Goal: Task Accomplishment & Management: Use online tool/utility

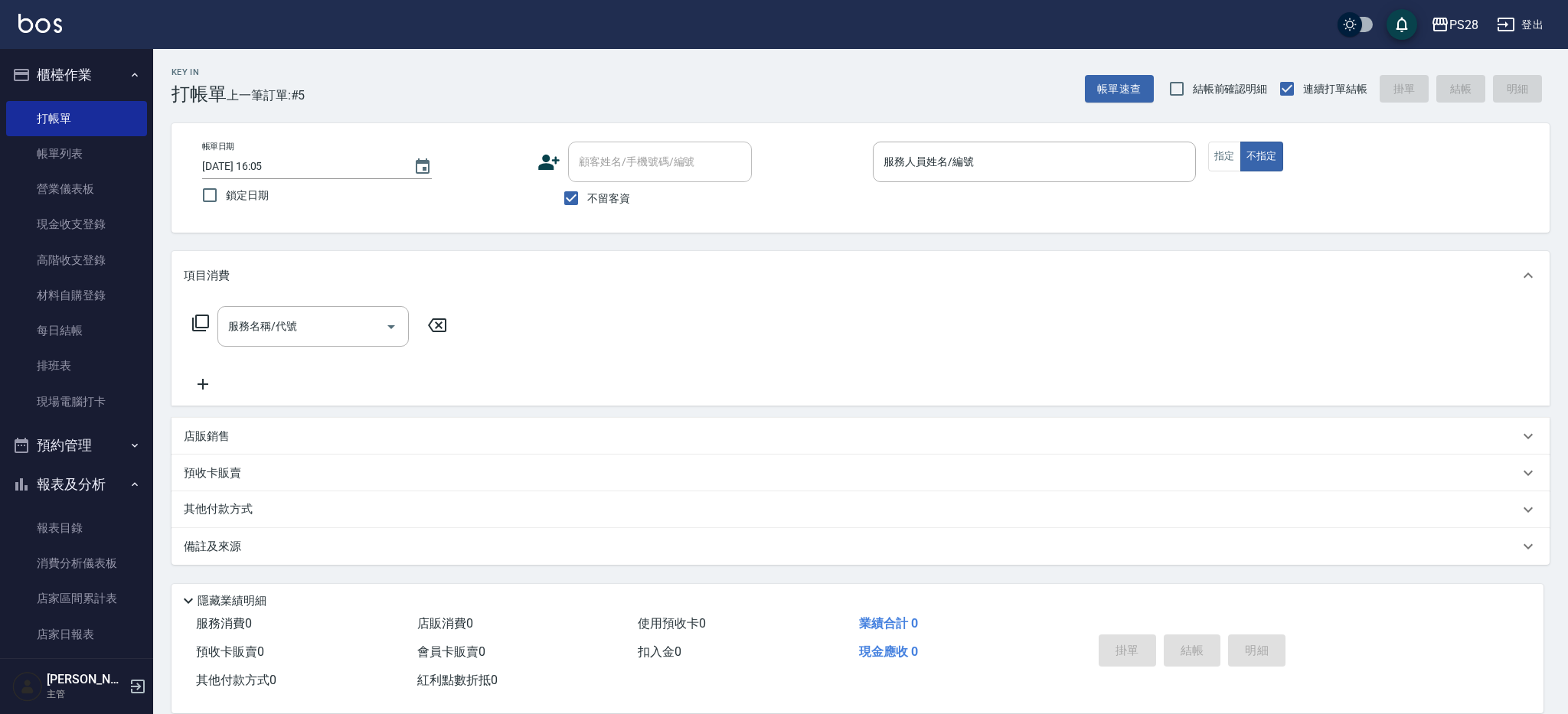
drag, startPoint x: 601, startPoint y: 189, endPoint x: 617, endPoint y: 186, distance: 16.3
click at [600, 189] on label "不留客資" at bounding box center [592, 198] width 75 height 32
click at [587, 189] on input "不留客資" at bounding box center [571, 198] width 32 height 32
checkbox input "false"
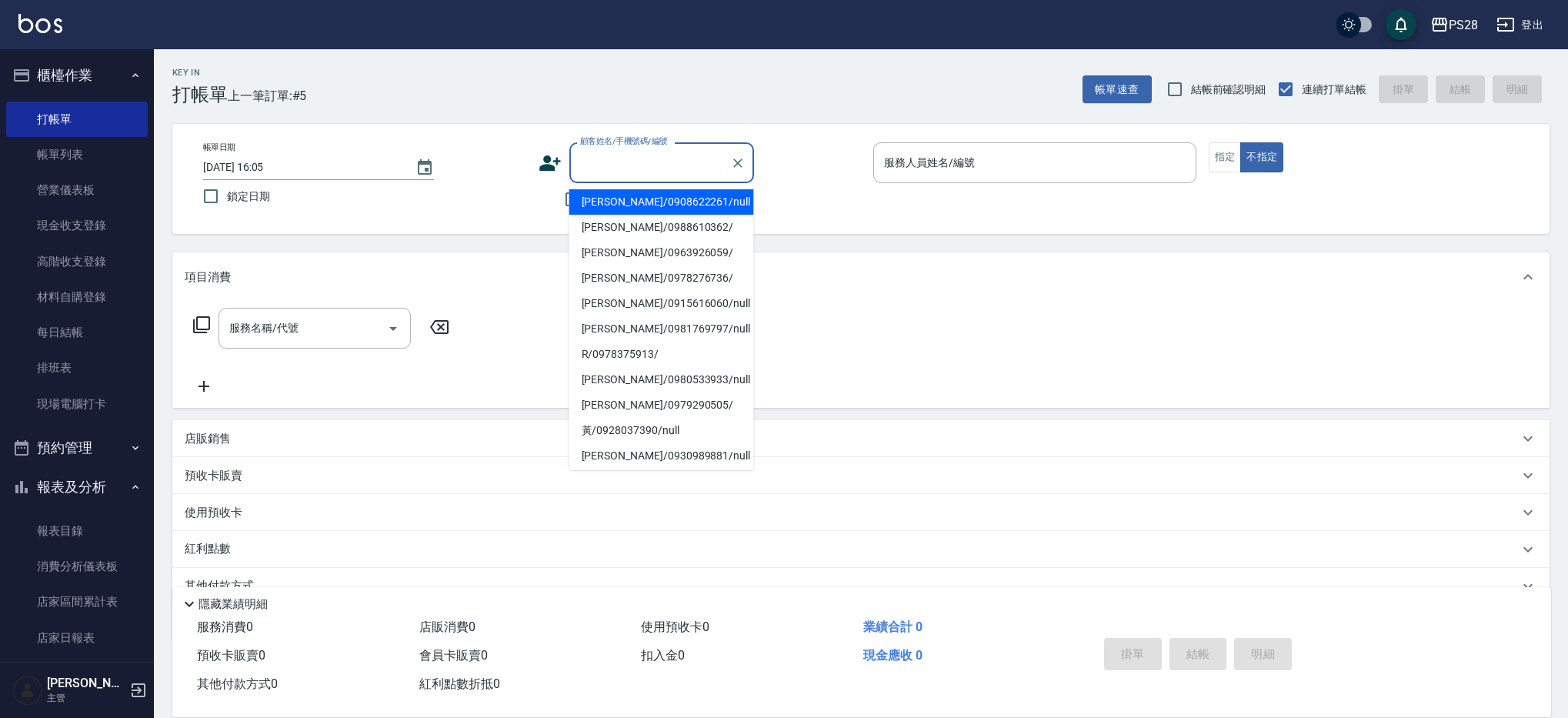
click at [653, 159] on input "顧客姓名/手機號碼/編號" at bounding box center [650, 162] width 148 height 27
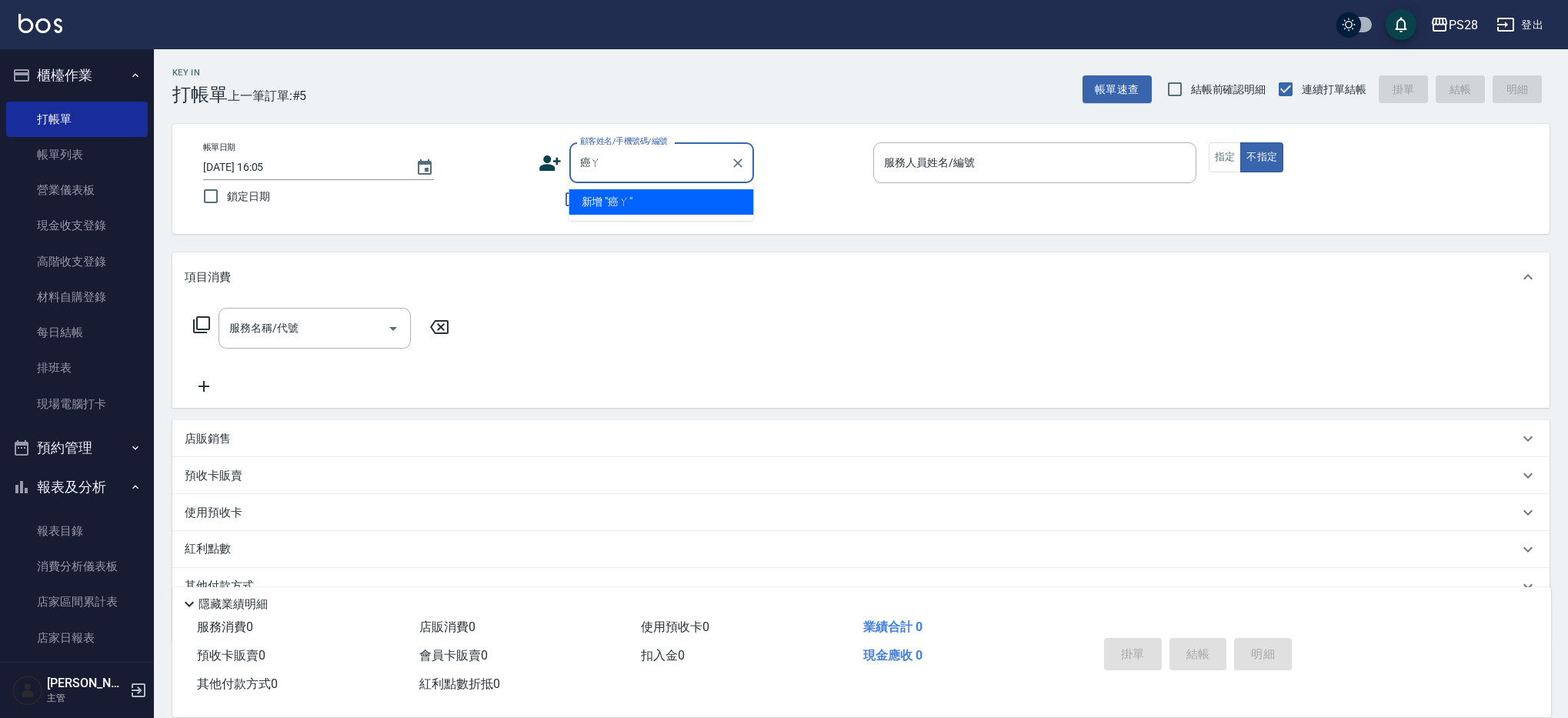
type input "癌"
type input "0"
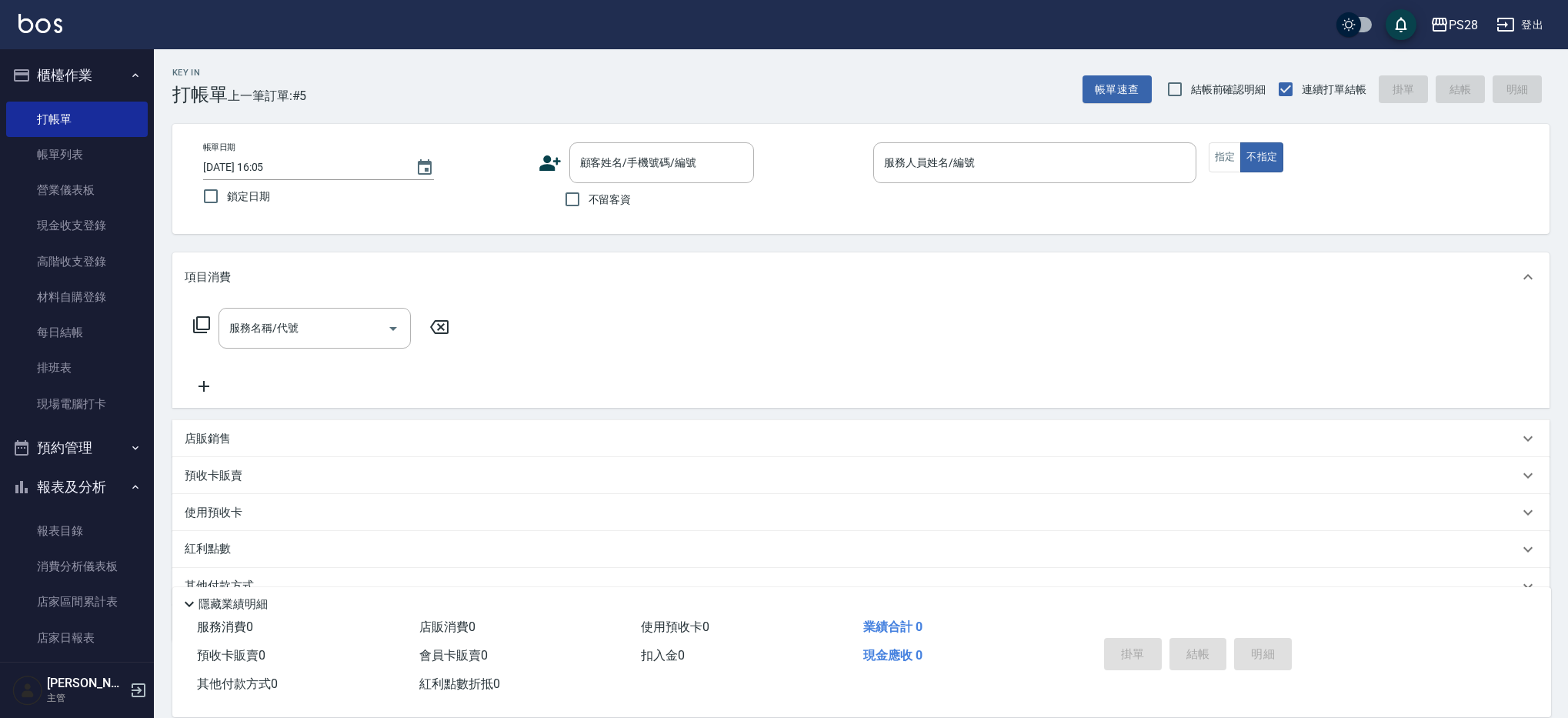
click at [465, 92] on div "Key In 打帳單 上一筆訂單:#5 帳單速查 結帳前確認明細 連續打單結帳 掛單 結帳 明細" at bounding box center [852, 77] width 1396 height 56
click at [585, 200] on input "不留客資" at bounding box center [572, 199] width 32 height 32
checkbox input "true"
